Goal: Information Seeking & Learning: Find specific fact

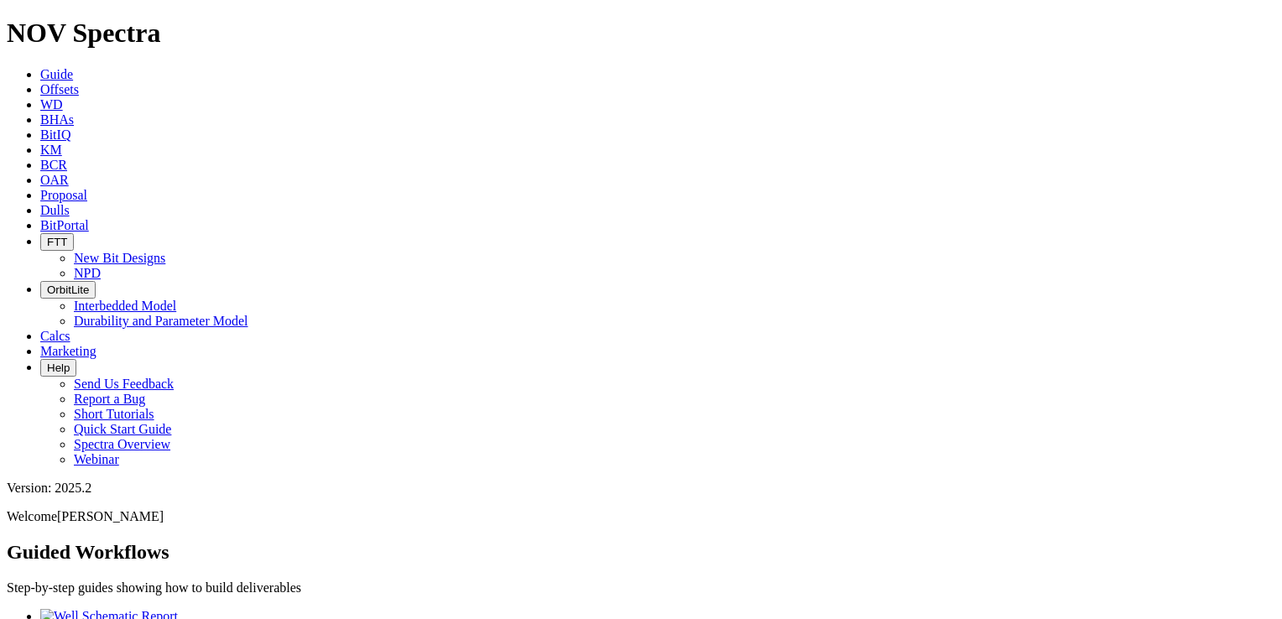
click at [70, 203] on link "Dulls" at bounding box center [54, 210] width 29 height 14
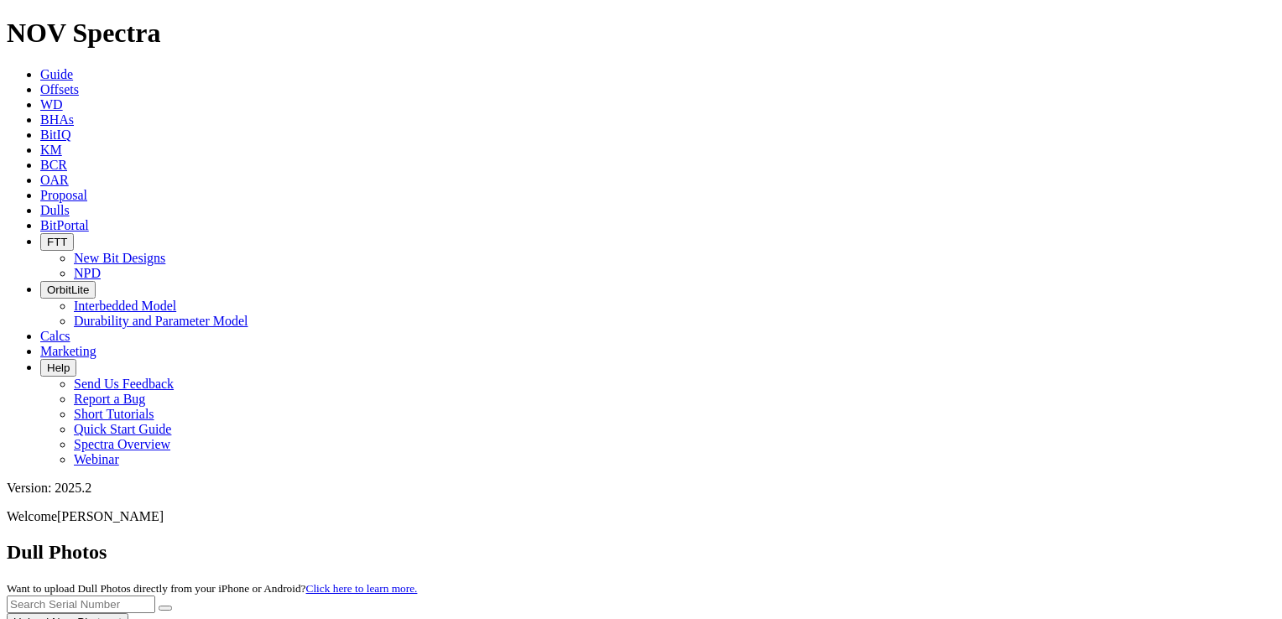
click at [155, 595] on input "text" at bounding box center [81, 604] width 148 height 18
click at [155, 595] on input "A313" at bounding box center [81, 604] width 148 height 18
click at [159, 606] on button "submit" at bounding box center [165, 608] width 13 height 5
drag, startPoint x: 943, startPoint y: 70, endPoint x: 897, endPoint y: 79, distance: 46.2
click at [155, 595] on input "A313996" at bounding box center [81, 604] width 148 height 18
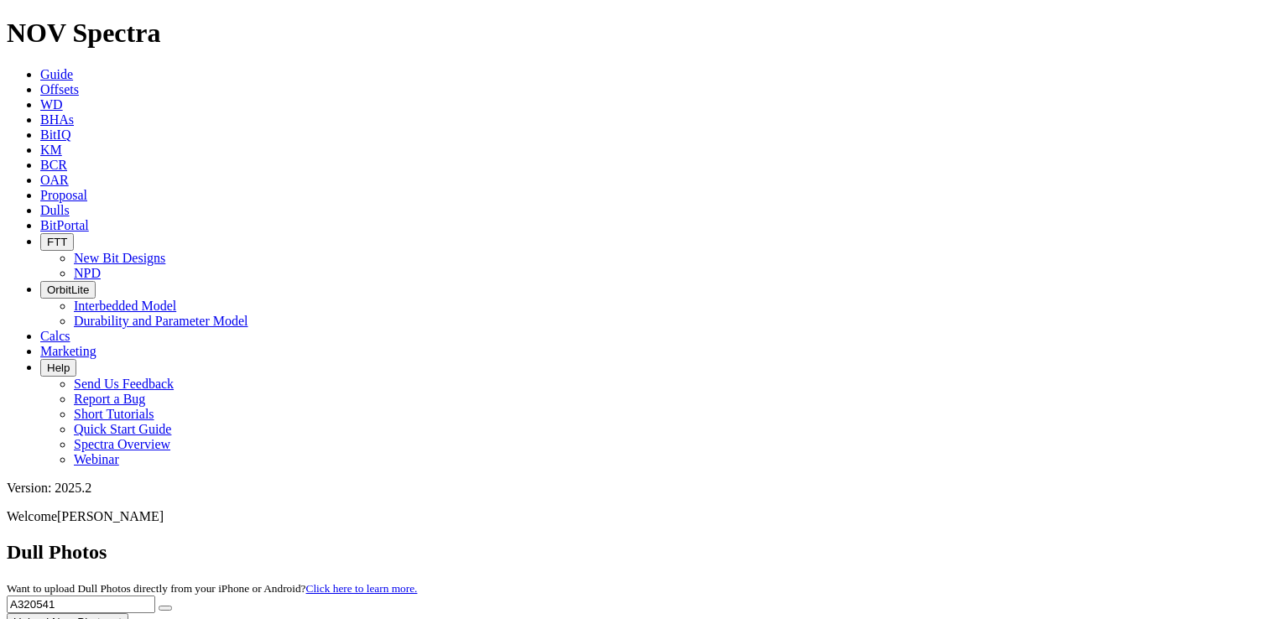
click at [159, 606] on button "submit" at bounding box center [165, 608] width 13 height 5
drag, startPoint x: 937, startPoint y: 72, endPoint x: 899, endPoint y: 75, distance: 37.9
click at [155, 595] on input "A320541" at bounding box center [81, 604] width 148 height 18
click at [172, 606] on button "submit" at bounding box center [165, 608] width 13 height 5
drag, startPoint x: 954, startPoint y: 74, endPoint x: 906, endPoint y: 74, distance: 47.8
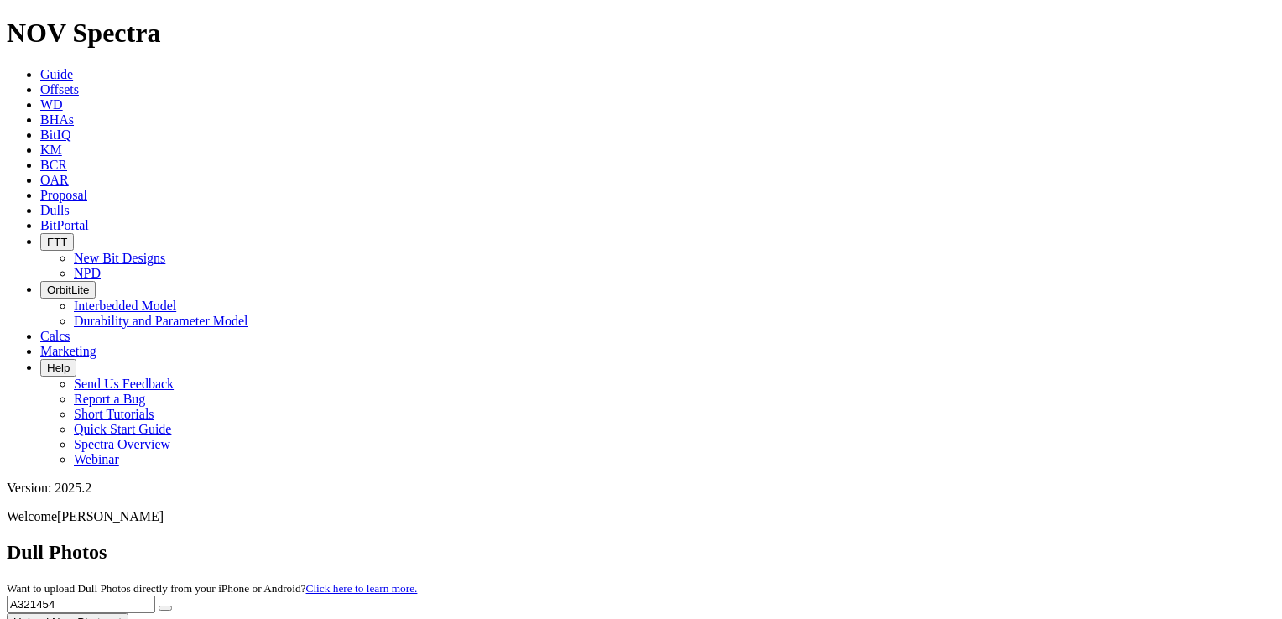
click at [155, 595] on input "A321454" at bounding box center [81, 604] width 148 height 18
click at [159, 606] on button "submit" at bounding box center [165, 608] width 13 height 5
drag, startPoint x: 936, startPoint y: 70, endPoint x: 890, endPoint y: 79, distance: 46.9
click at [155, 595] on input "A32226" at bounding box center [81, 604] width 148 height 18
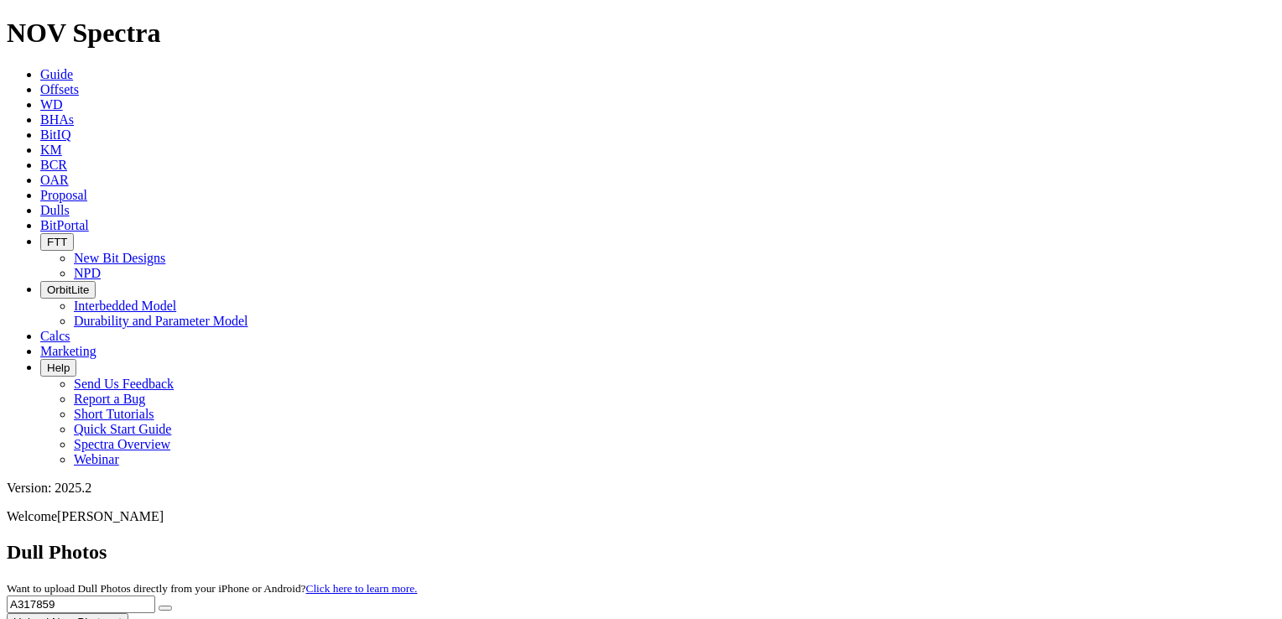
click at [159, 606] on button "submit" at bounding box center [165, 608] width 13 height 5
drag, startPoint x: 930, startPoint y: 80, endPoint x: 892, endPoint y: 74, distance: 39.0
click at [155, 595] on input "A317859" at bounding box center [81, 604] width 148 height 18
click at [159, 606] on button "submit" at bounding box center [165, 608] width 13 height 5
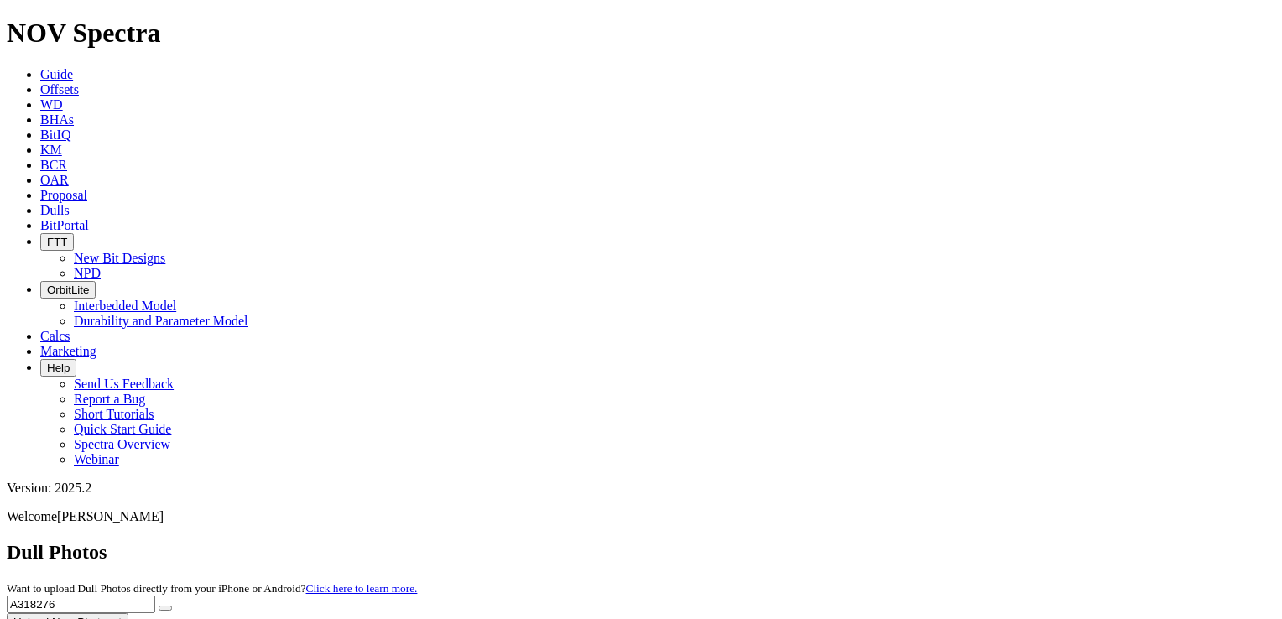
click at [155, 595] on input "A318276" at bounding box center [81, 604] width 148 height 18
click at [159, 606] on button "submit" at bounding box center [165, 608] width 13 height 5
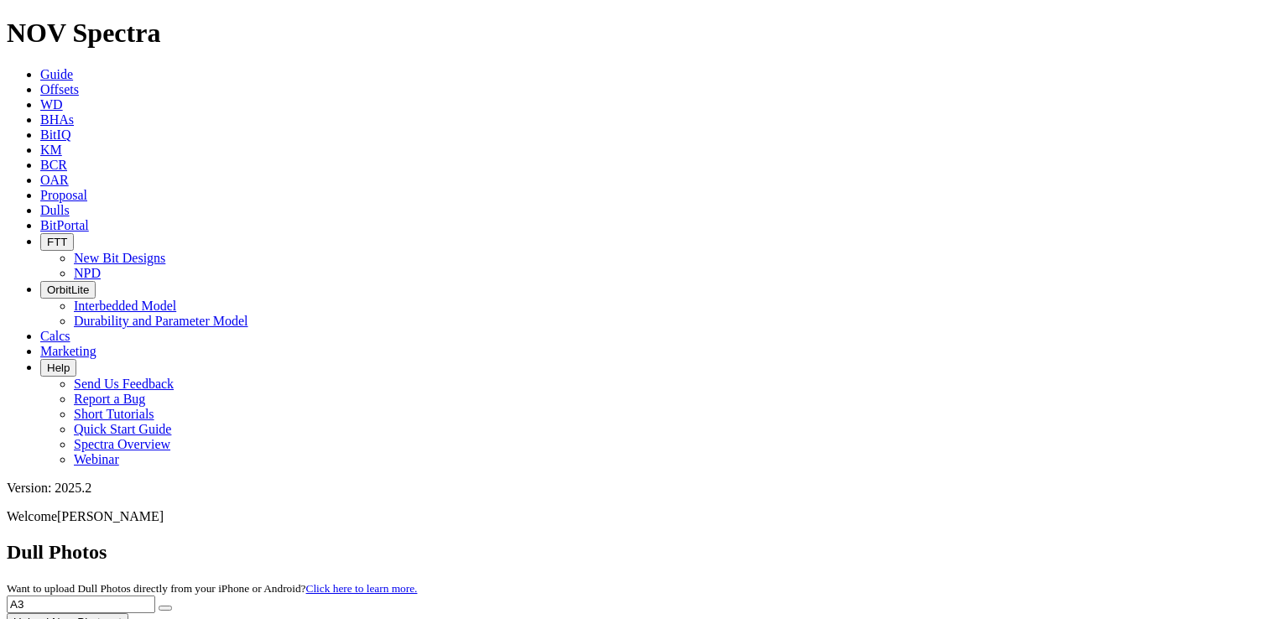
type input "A"
click at [159, 606] on button "submit" at bounding box center [165, 608] width 13 height 5
type input "F"
click at [159, 606] on button "submit" at bounding box center [165, 608] width 13 height 5
type input "A318509"
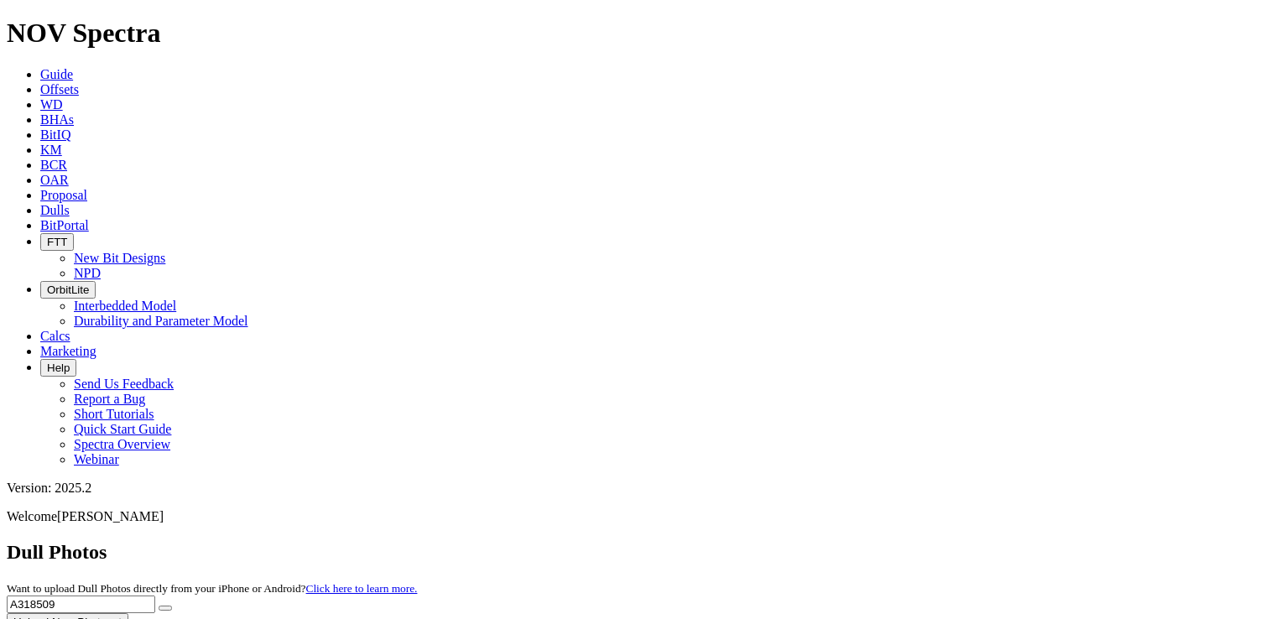
click at [159, 606] on button "submit" at bounding box center [165, 608] width 13 height 5
drag, startPoint x: 953, startPoint y: 78, endPoint x: 849, endPoint y: 82, distance: 104.1
click at [849, 541] on div "Dull Photos Want to upload Dull Photos directly from your iPhone or Android? Cl…" at bounding box center [641, 586] width 1268 height 90
type input "A308170"
click at [159, 606] on button "submit" at bounding box center [165, 608] width 13 height 5
